Goal: Task Accomplishment & Management: Complete application form

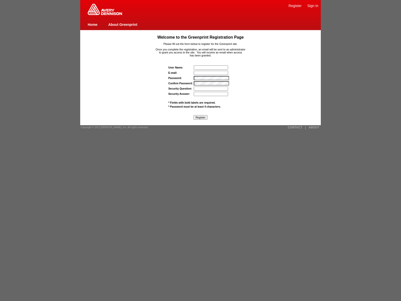
click at [211, 73] on input "E-mail:" at bounding box center [211, 73] width 34 height 4
